Goal: Find contact information: Find contact information

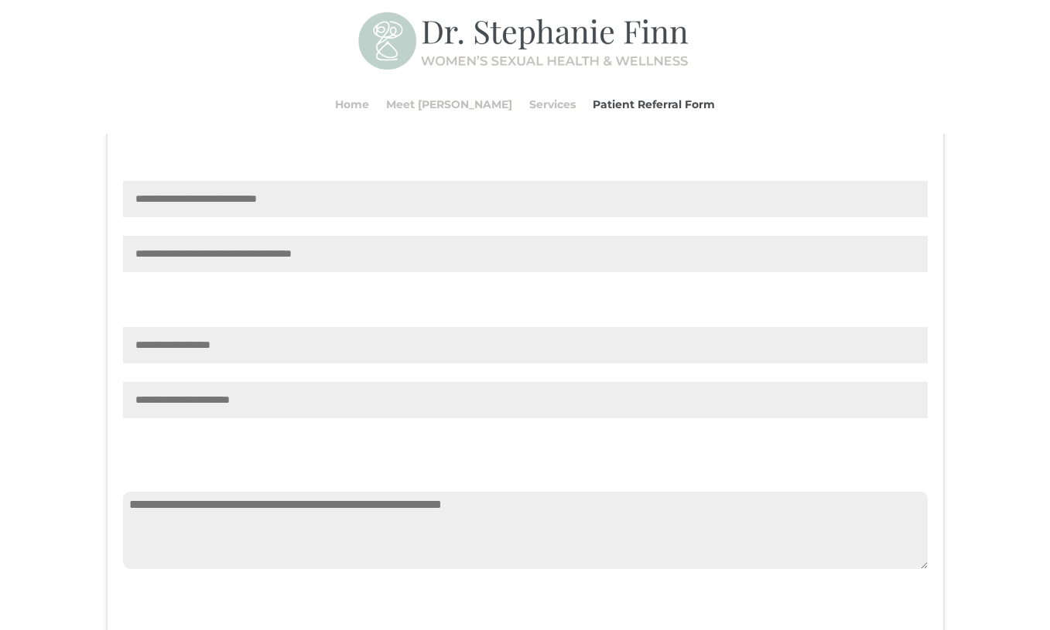
scroll to position [1352, 0]
click at [519, 362] on input "Contact form" at bounding box center [525, 344] width 804 height 36
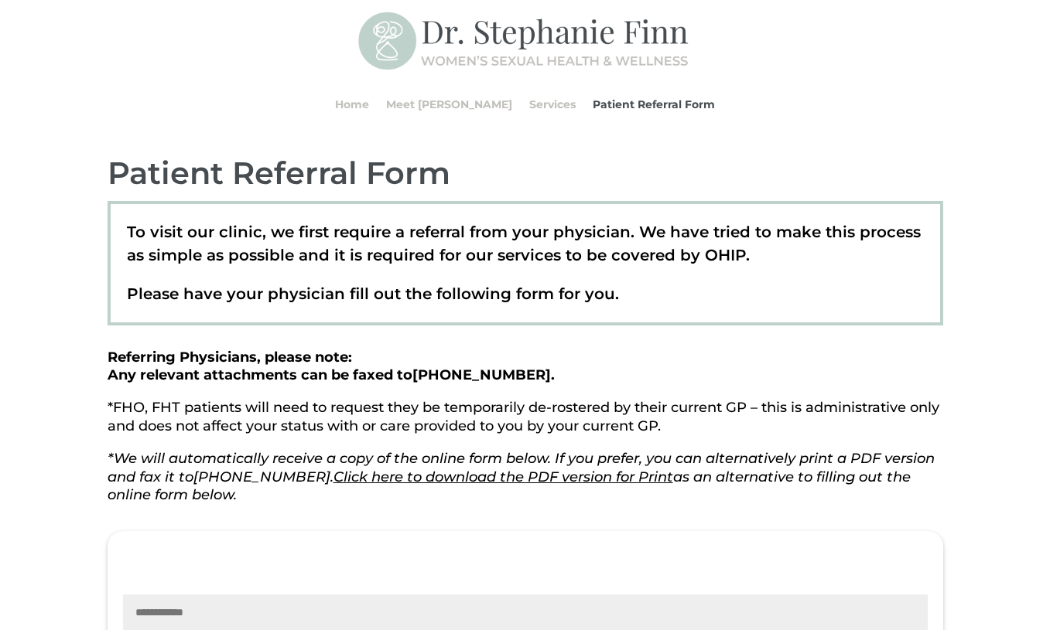
scroll to position [151, 0]
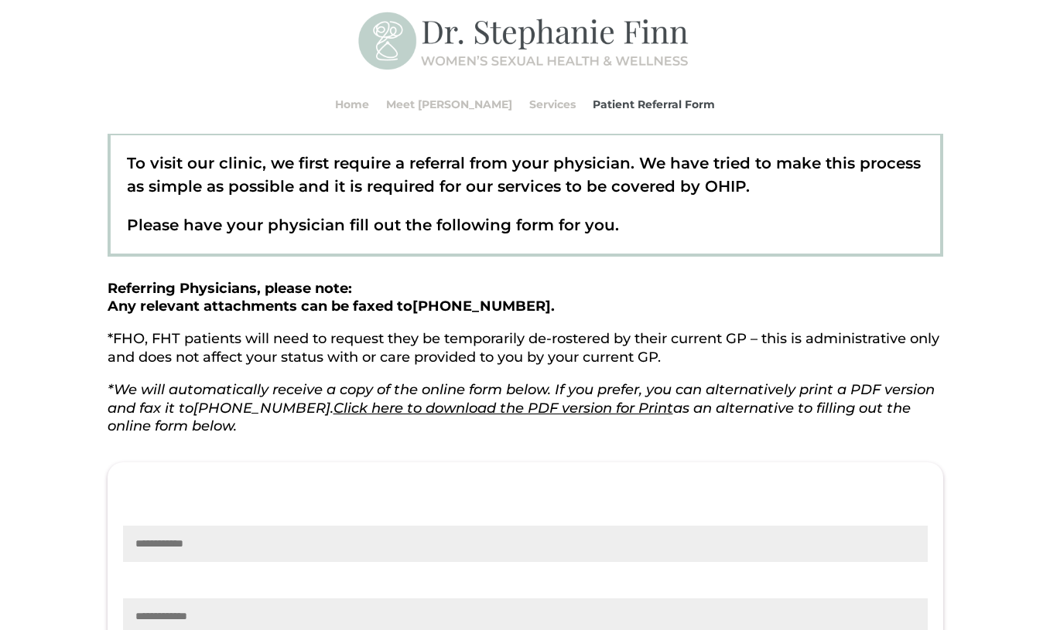
drag, startPoint x: 329, startPoint y: 309, endPoint x: 412, endPoint y: 309, distance: 83.5
click at [412, 309] on strong "Referring Physicians, please note: Any relevant attachments can be faxed to 289…" at bounding box center [331, 298] width 447 height 36
drag, startPoint x: 419, startPoint y: 309, endPoint x: 567, endPoint y: 309, distance: 147.7
click at [567, 309] on p "Referring Physicians, please note: Any relevant attachments can be faxed to 289…" at bounding box center [525, 305] width 835 height 51
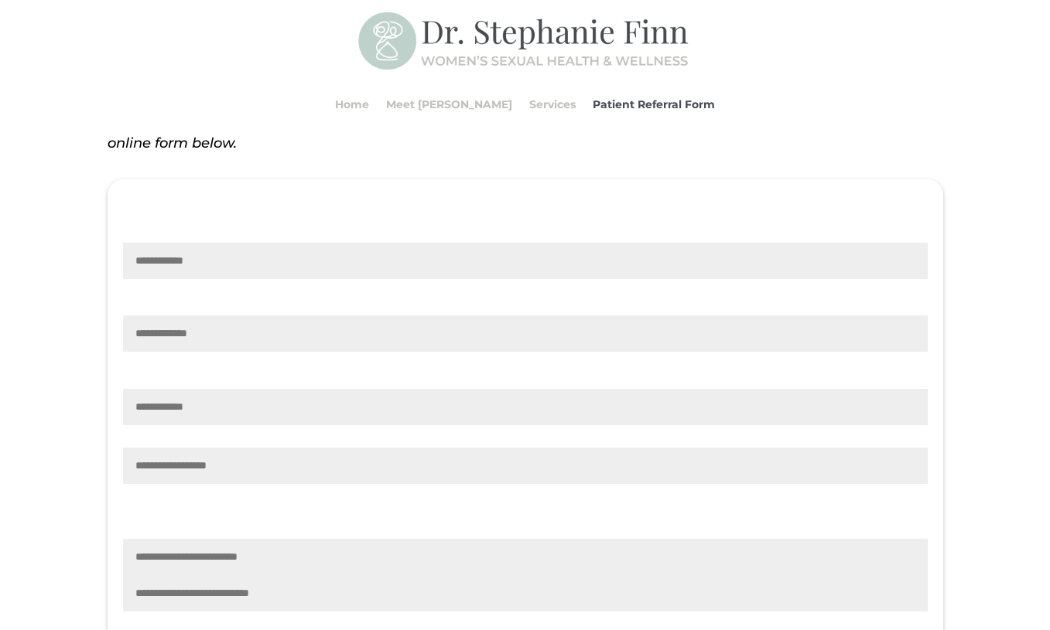
scroll to position [0, 0]
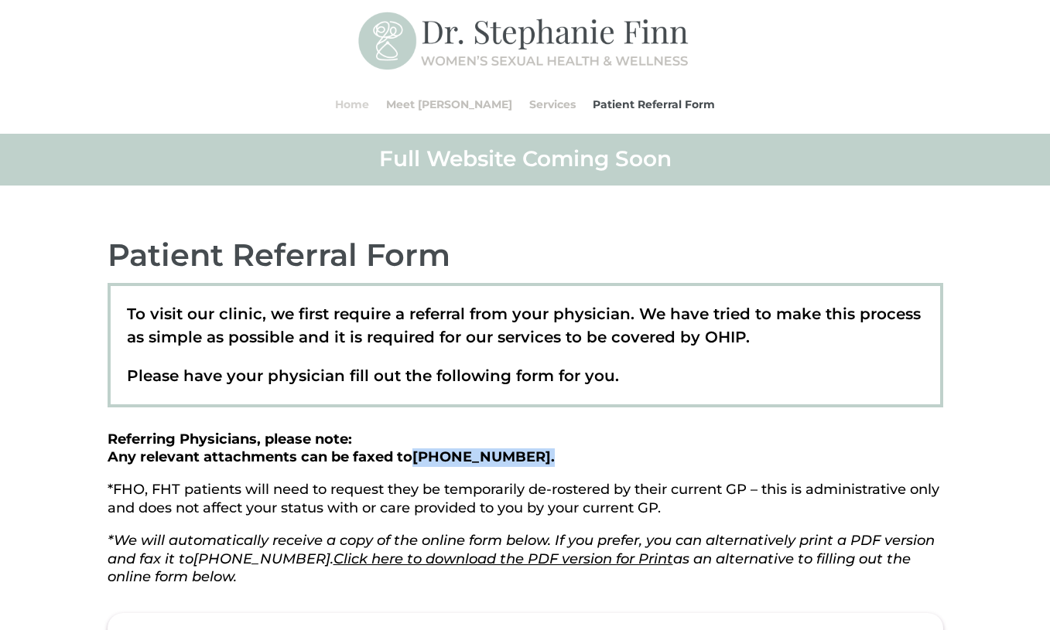
click at [369, 103] on link "Home" at bounding box center [352, 104] width 34 height 59
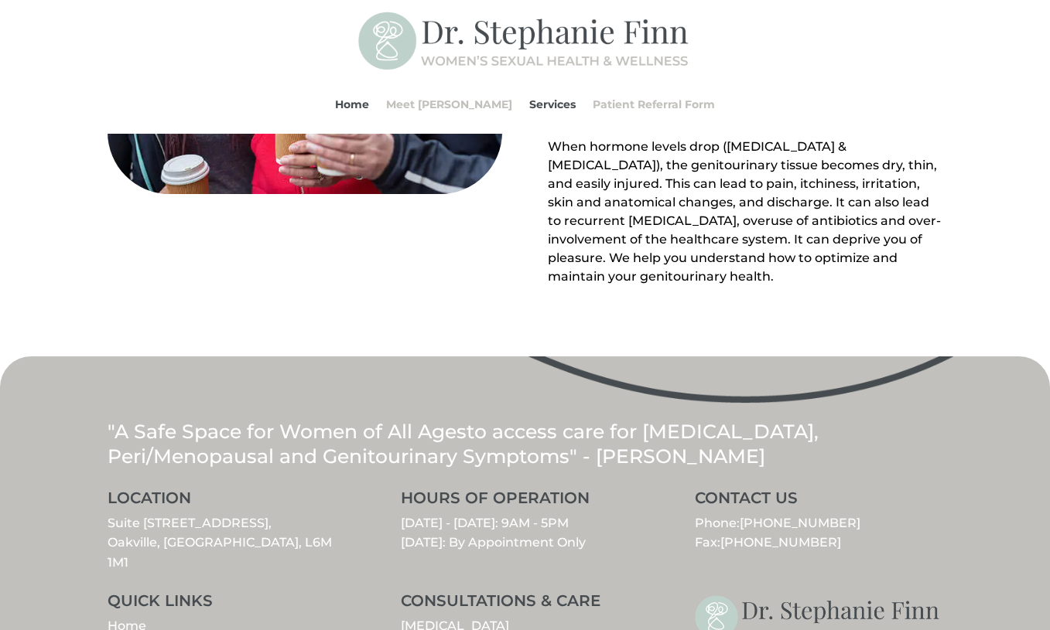
scroll to position [1763, 0]
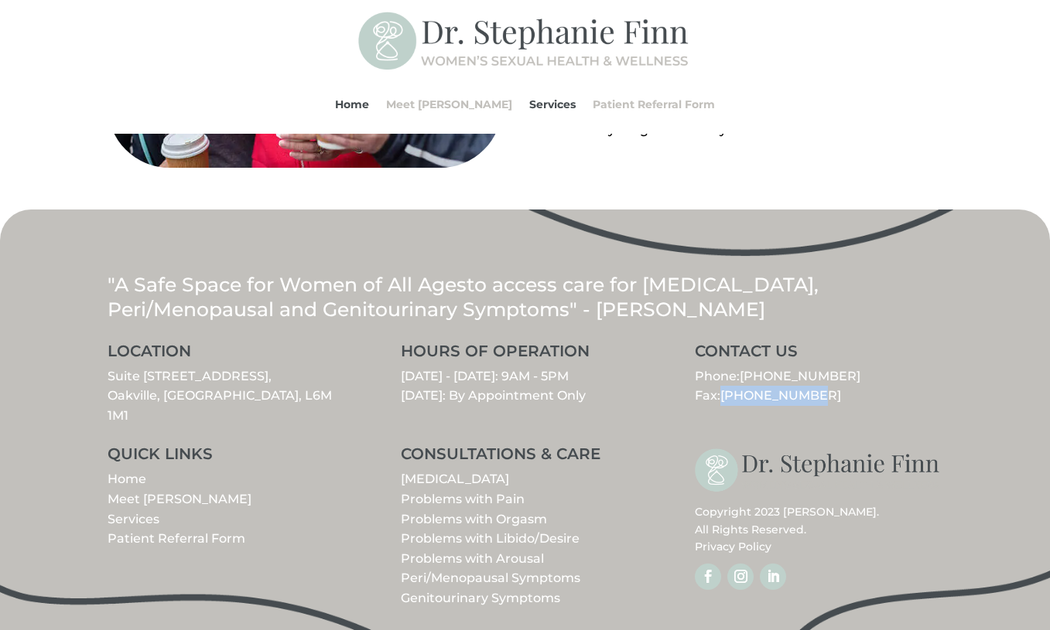
drag, startPoint x: 722, startPoint y: 397, endPoint x: 879, endPoint y: 397, distance: 157.0
click at [879, 397] on p "Phone: [PHONE_NUMBER] Fax: [PHONE_NUMBER]" at bounding box center [819, 386] width 248 height 39
